Goal: Task Accomplishment & Management: Complete application form

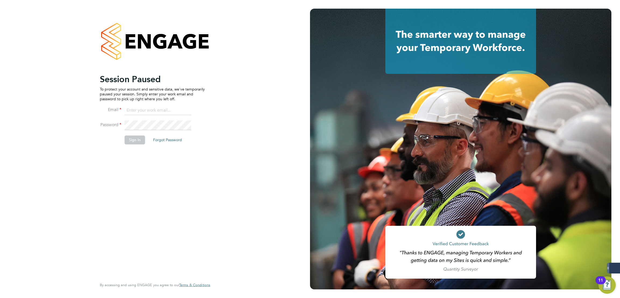
drag, startPoint x: 175, startPoint y: 115, endPoint x: 174, endPoint y: 113, distance: 2.8
click at [175, 115] on li "Email" at bounding box center [152, 112] width 105 height 15
click at [174, 113] on input at bounding box center [158, 110] width 66 height 10
type input "george@mmpconsultancy.co.uk"
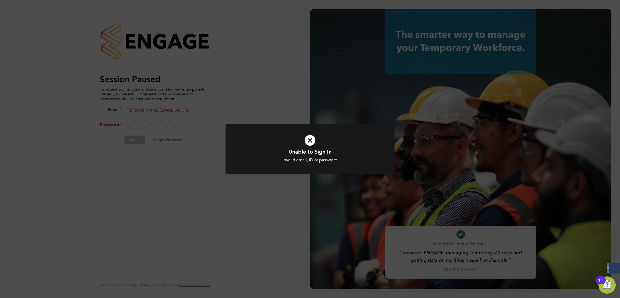
click at [206, 134] on div "Unable to Sign In Invalid email, ID or password Cancel Okay" at bounding box center [310, 149] width 620 height 298
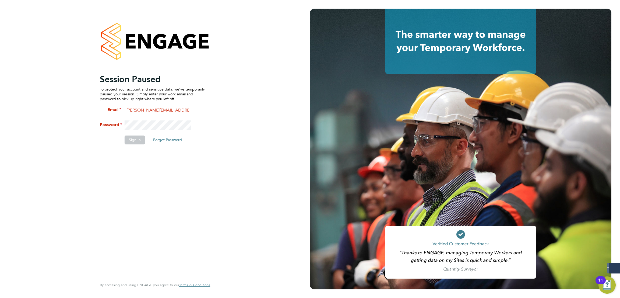
click at [96, 131] on div "Session Paused To protect your account and sensitive data, we've temporarily pa…" at bounding box center [155, 149] width 132 height 298
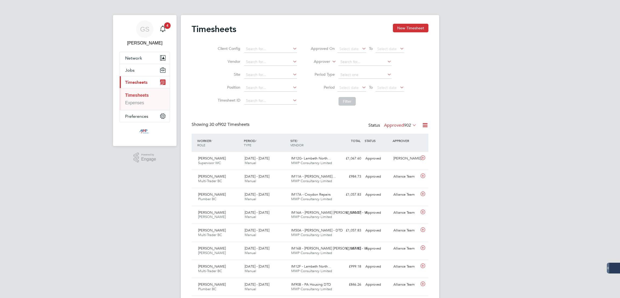
click at [414, 30] on button "New Timesheet" at bounding box center [411, 28] width 36 height 9
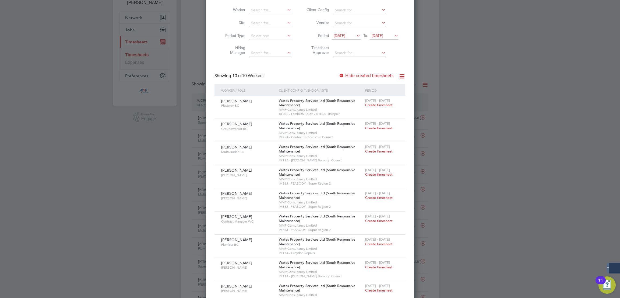
click at [359, 75] on label "Hide created timesheets" at bounding box center [366, 75] width 55 height 5
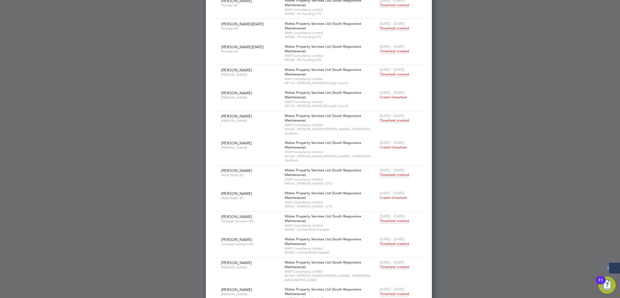
click at [380, 291] on span "Timesheet created" at bounding box center [394, 293] width 29 height 5
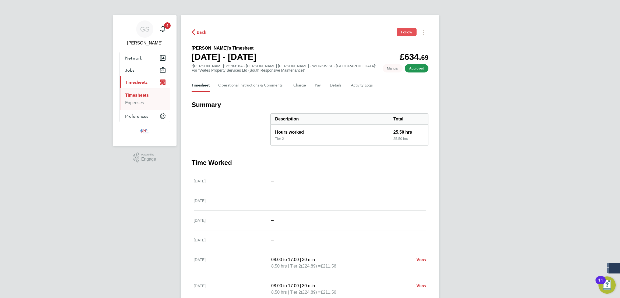
click at [404, 31] on span "Follow" at bounding box center [406, 32] width 11 height 5
click at [146, 95] on link "Timesheets" at bounding box center [137, 95] width 24 height 5
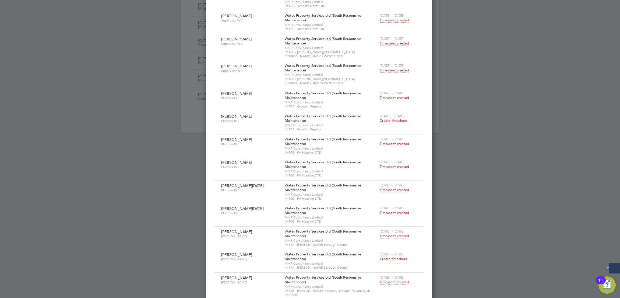
click at [384, 164] on span "Timesheet created" at bounding box center [394, 166] width 29 height 5
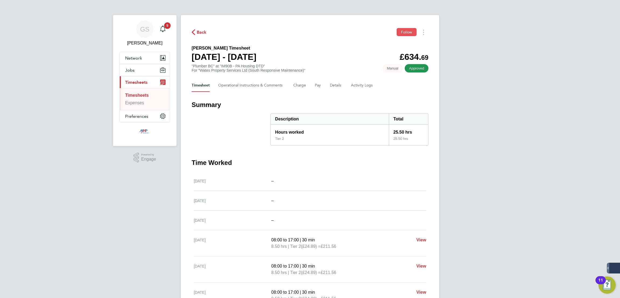
click at [404, 34] on button "Follow" at bounding box center [407, 32] width 20 height 8
click at [146, 96] on link "Timesheets" at bounding box center [137, 95] width 24 height 5
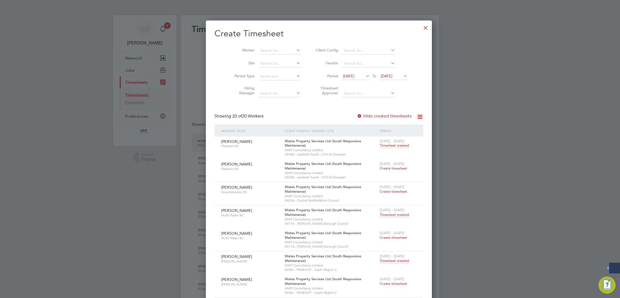
click at [373, 117] on label "Hide created timesheets" at bounding box center [384, 115] width 55 height 5
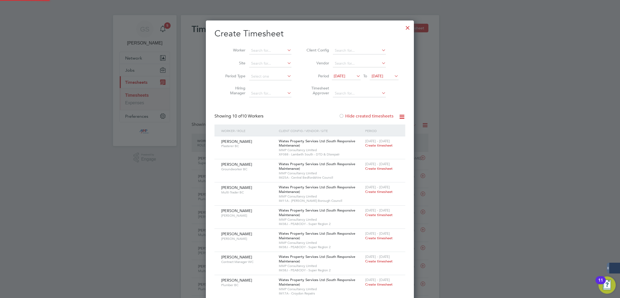
click at [373, 117] on label "Hide created timesheets" at bounding box center [366, 115] width 55 height 5
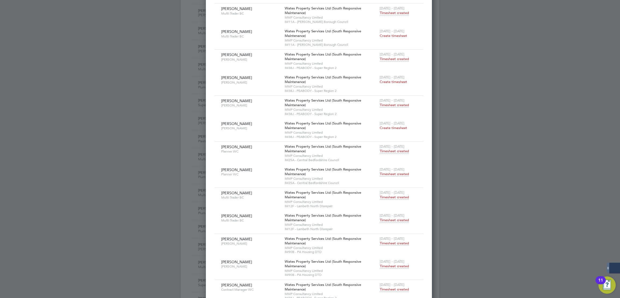
click at [380, 220] on span "Timesheet created" at bounding box center [394, 219] width 29 height 5
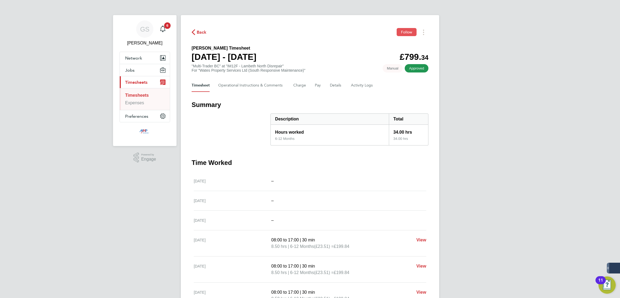
click at [402, 34] on button "Follow" at bounding box center [407, 32] width 20 height 8
click at [147, 94] on link "Timesheets" at bounding box center [137, 95] width 24 height 5
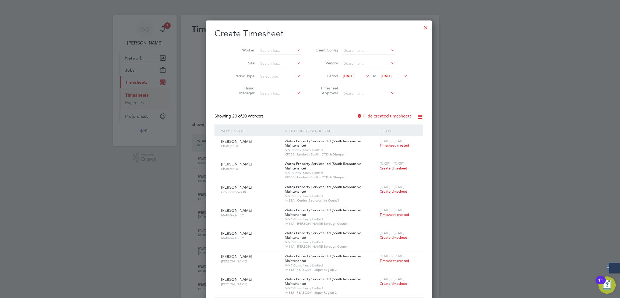
click at [421, 25] on div at bounding box center [426, 27] width 10 height 10
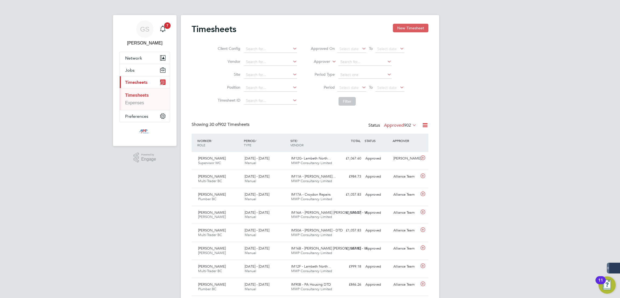
click at [394, 29] on button "New Timesheet" at bounding box center [411, 28] width 36 height 9
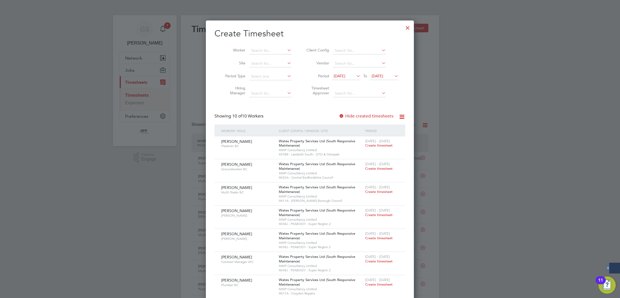
click at [405, 28] on div at bounding box center [408, 27] width 10 height 10
